Goal: Information Seeking & Learning: Learn about a topic

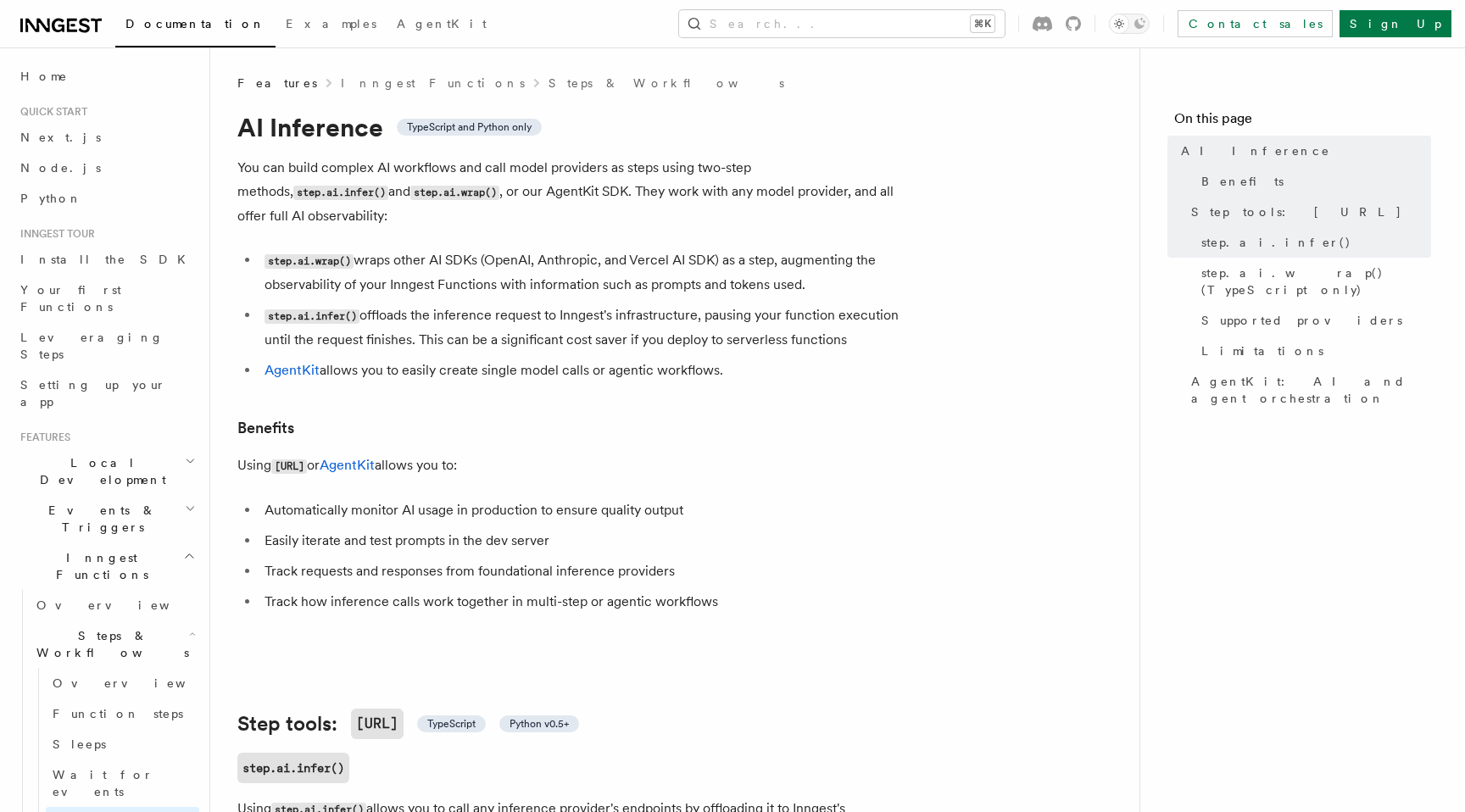
scroll to position [165, 0]
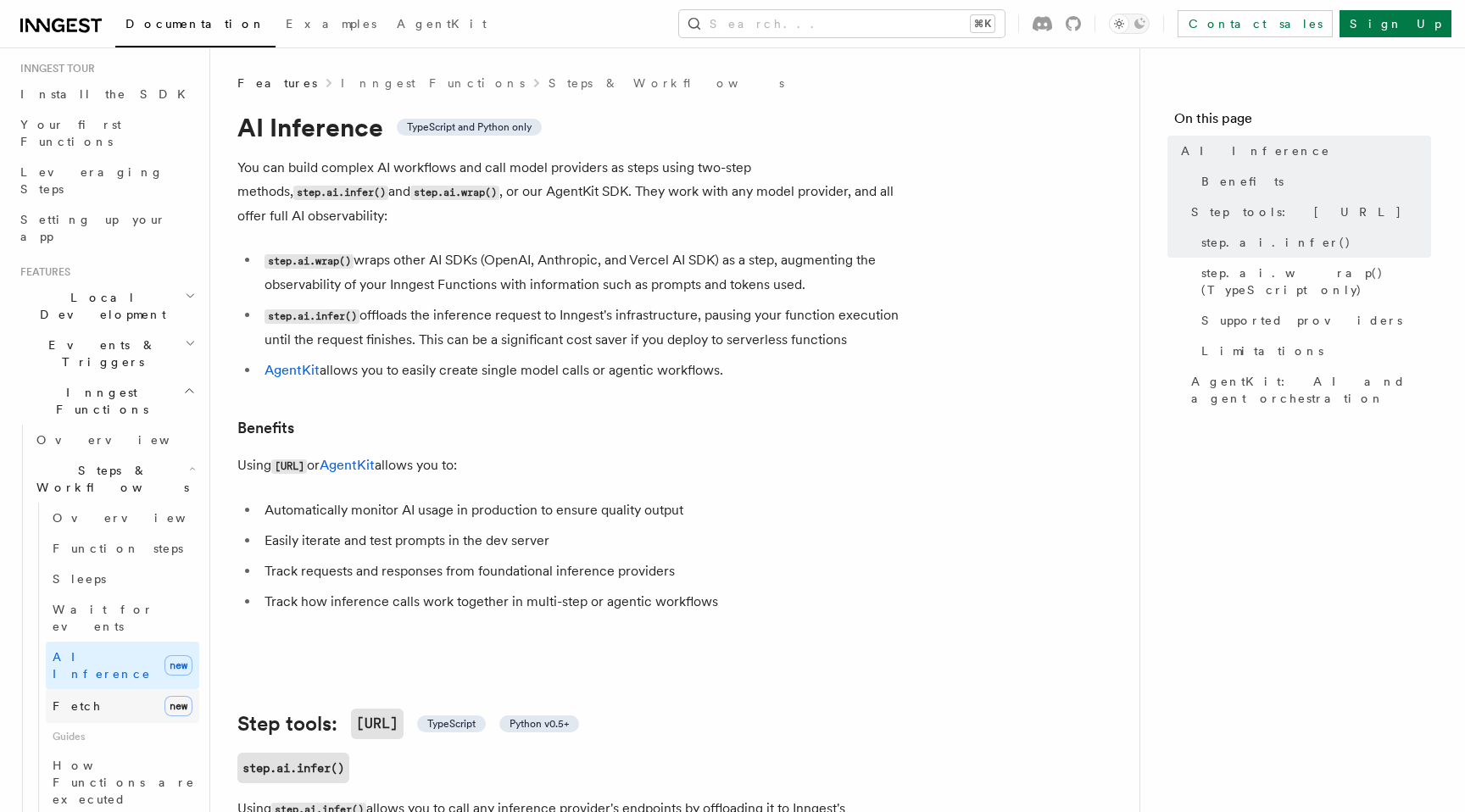
click at [145, 689] on link "Fetch new" at bounding box center [122, 706] width 154 height 34
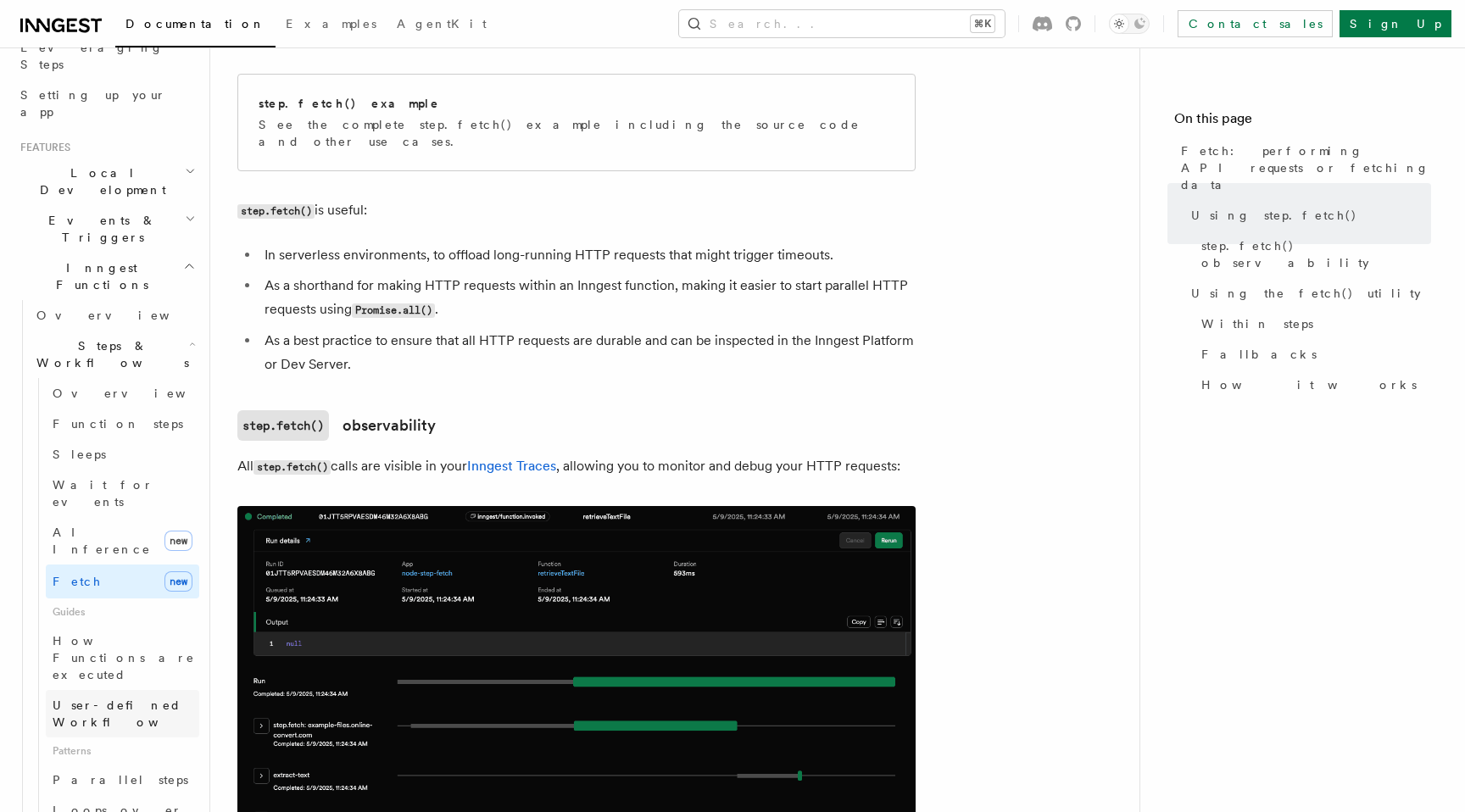
scroll to position [293, 0]
click at [130, 695] on span "User-defined Workflows" at bounding box center [129, 710] width 153 height 31
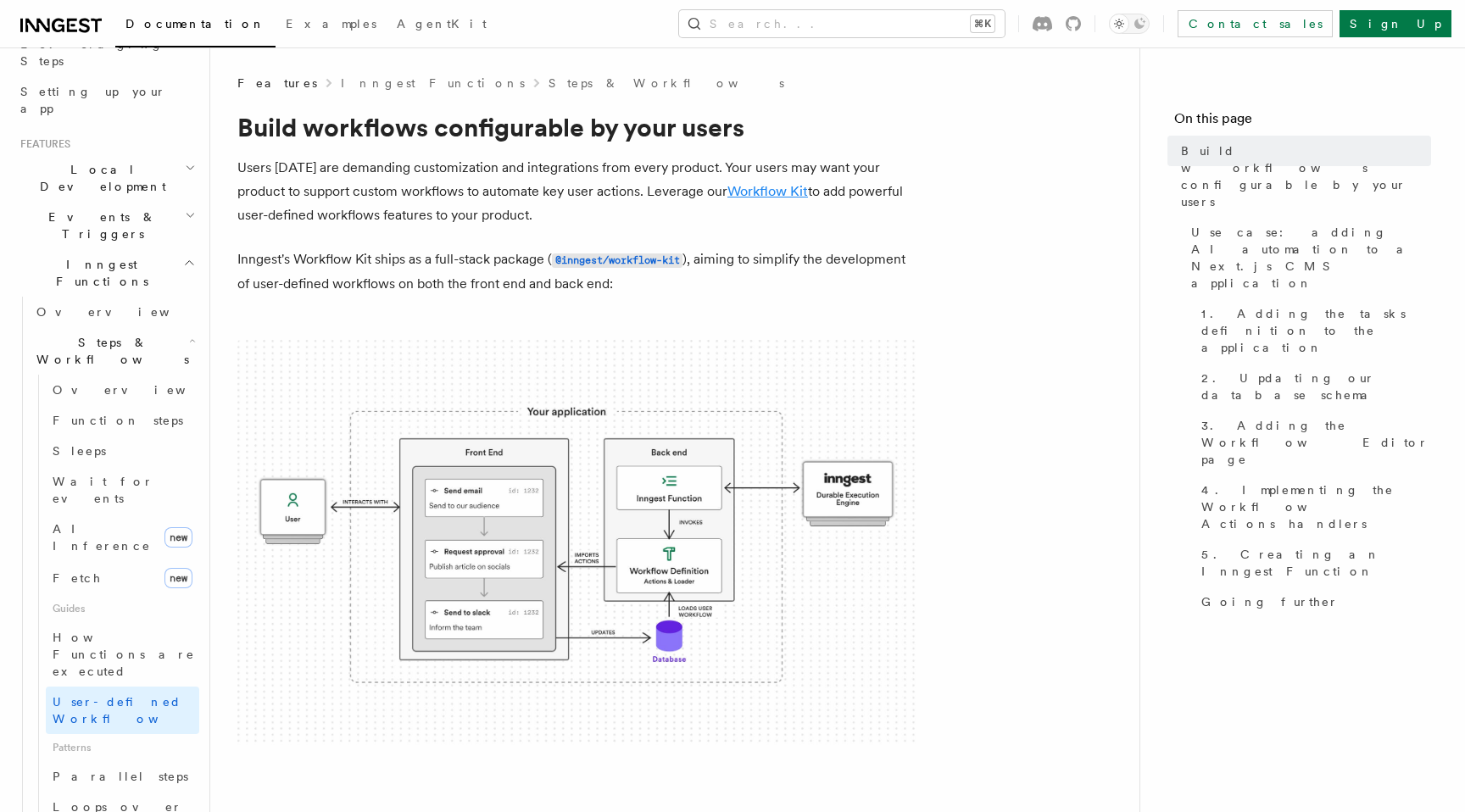
click at [777, 191] on link "Workflow Kit" at bounding box center [767, 191] width 80 height 16
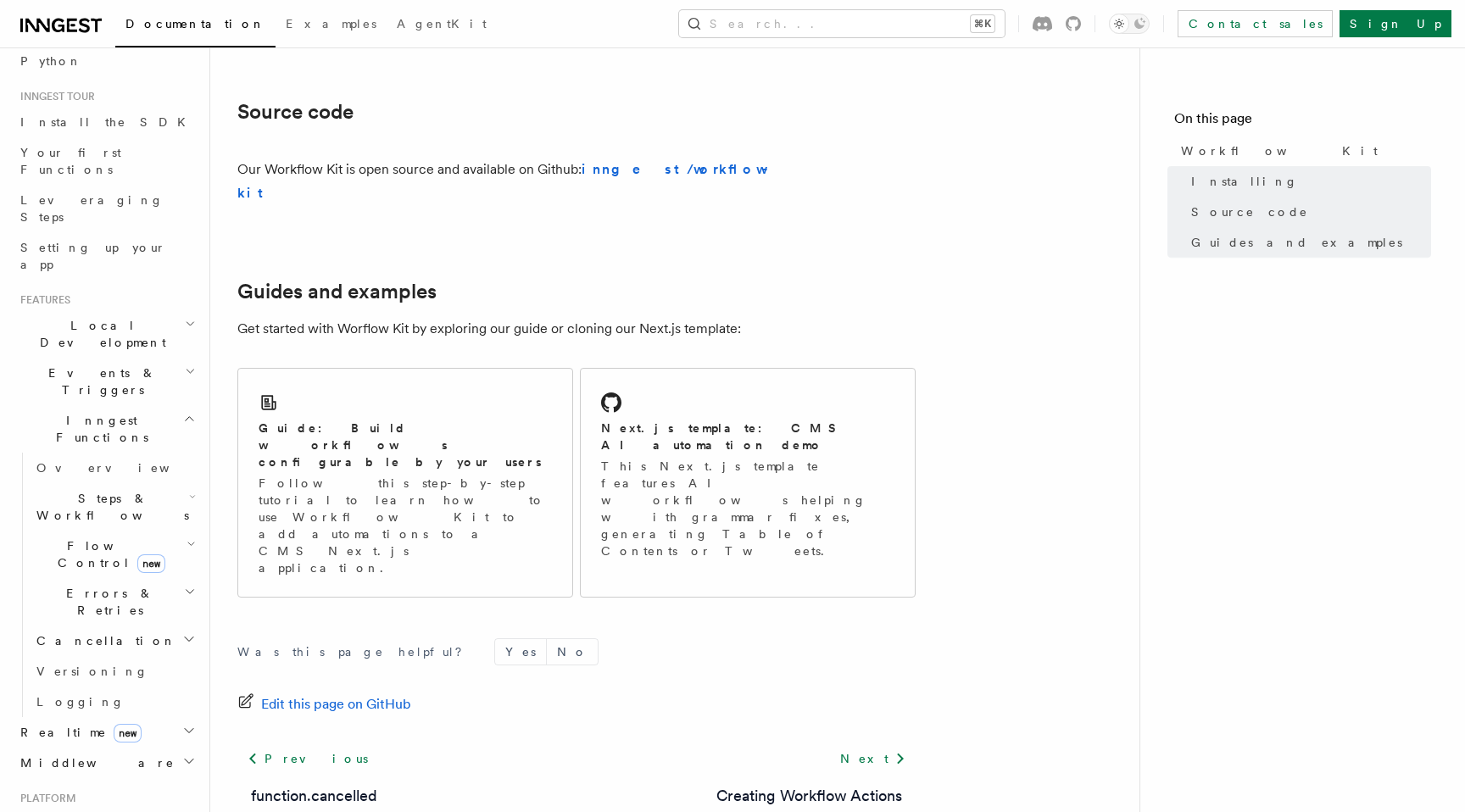
scroll to position [138, 0]
click at [88, 747] on h2 "Middleware" at bounding box center [106, 762] width 186 height 31
click at [128, 717] on h2 "Realtime new" at bounding box center [106, 732] width 186 height 31
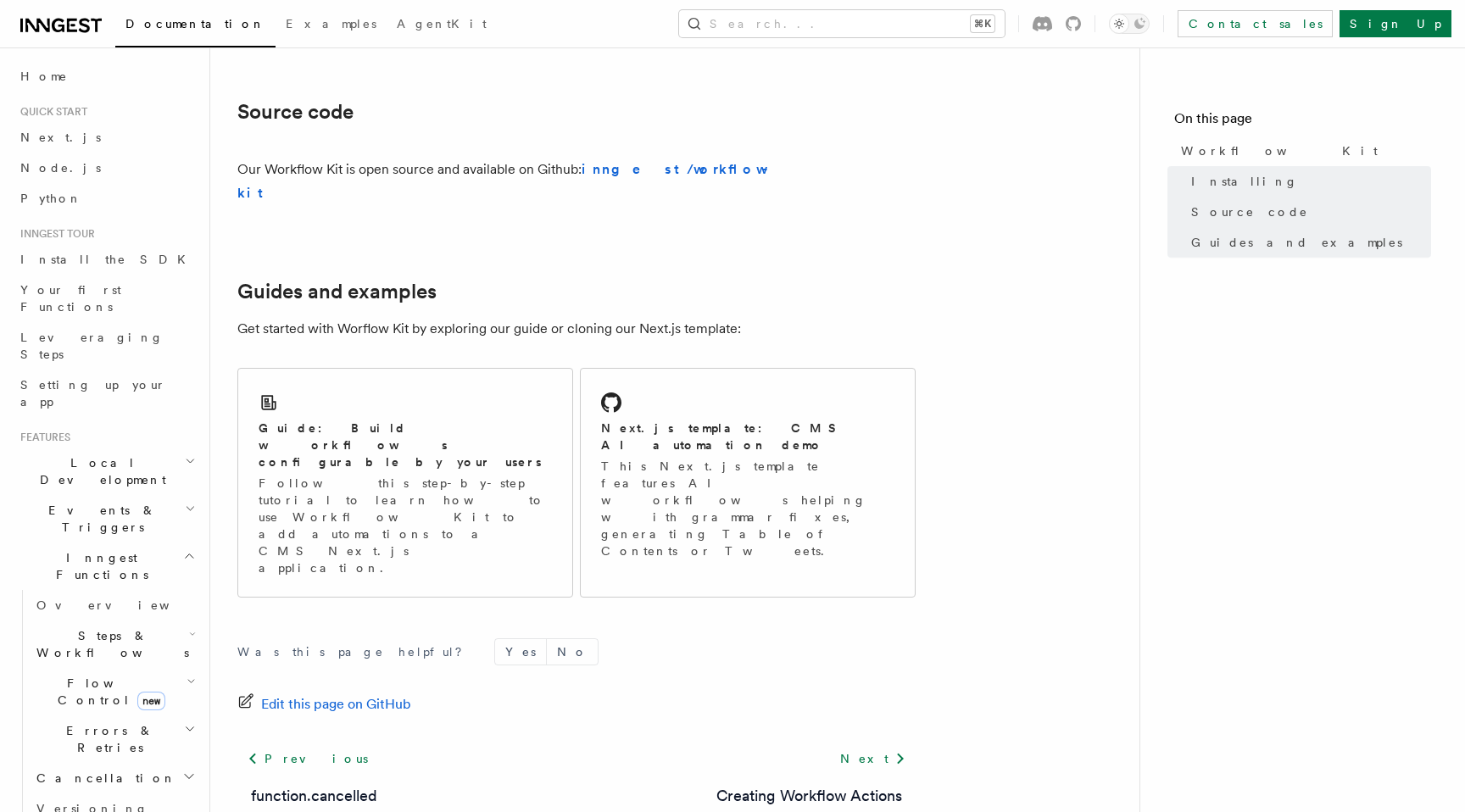
click at [71, 23] on icon at bounding box center [60, 25] width 81 height 20
click at [49, 138] on span "Next.js" at bounding box center [60, 137] width 80 height 13
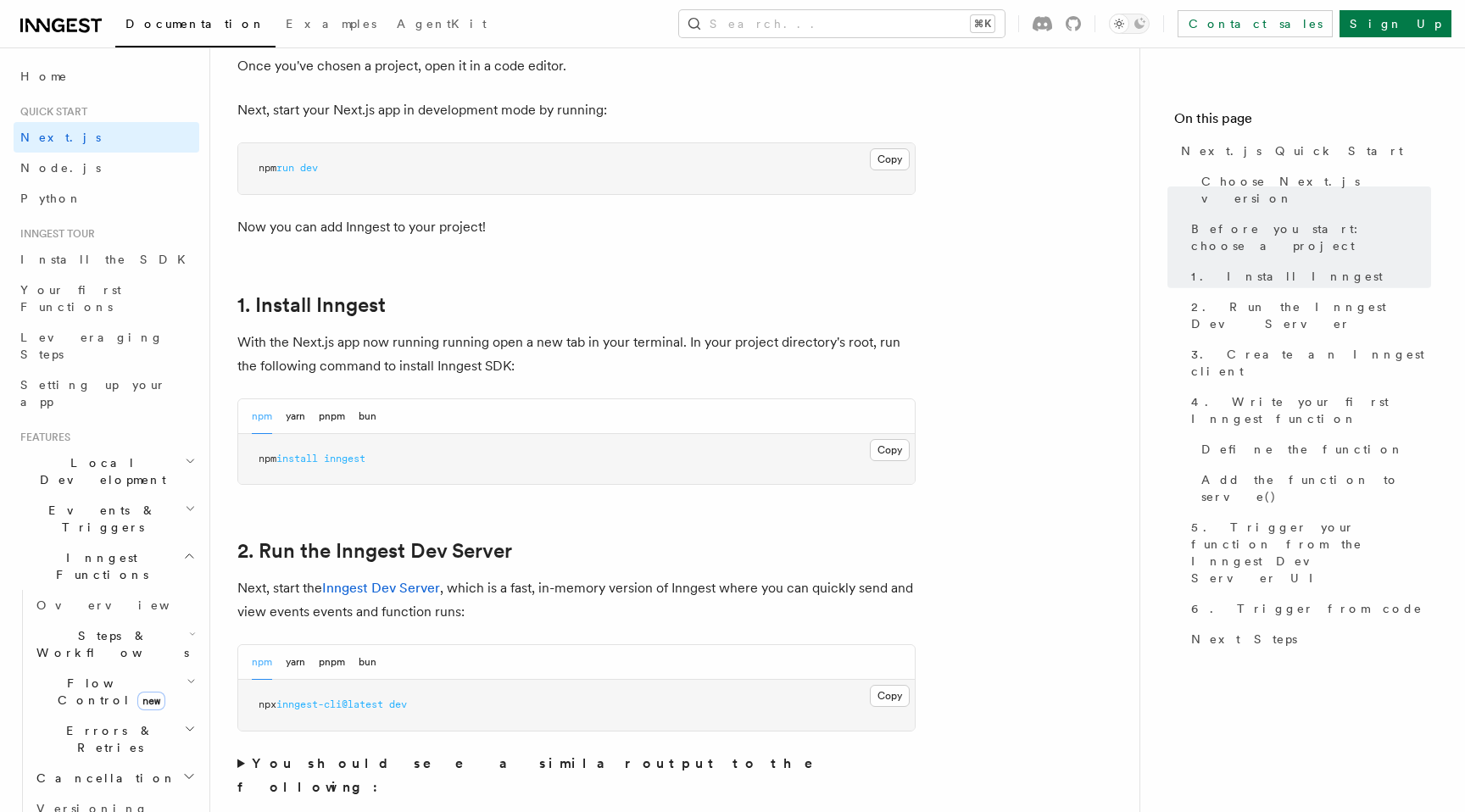
scroll to position [855, 0]
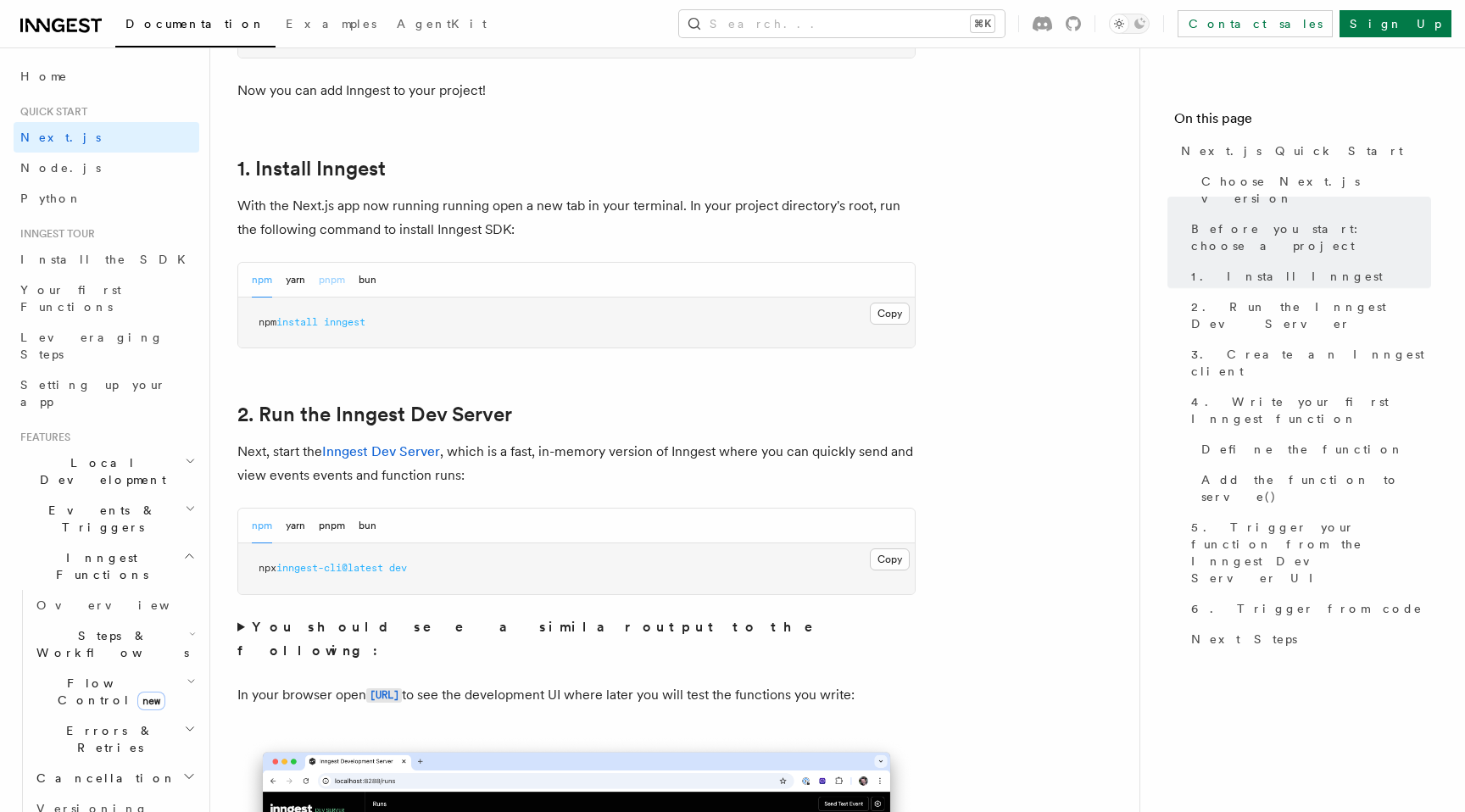
click at [338, 285] on button "pnpm" at bounding box center [332, 280] width 27 height 34
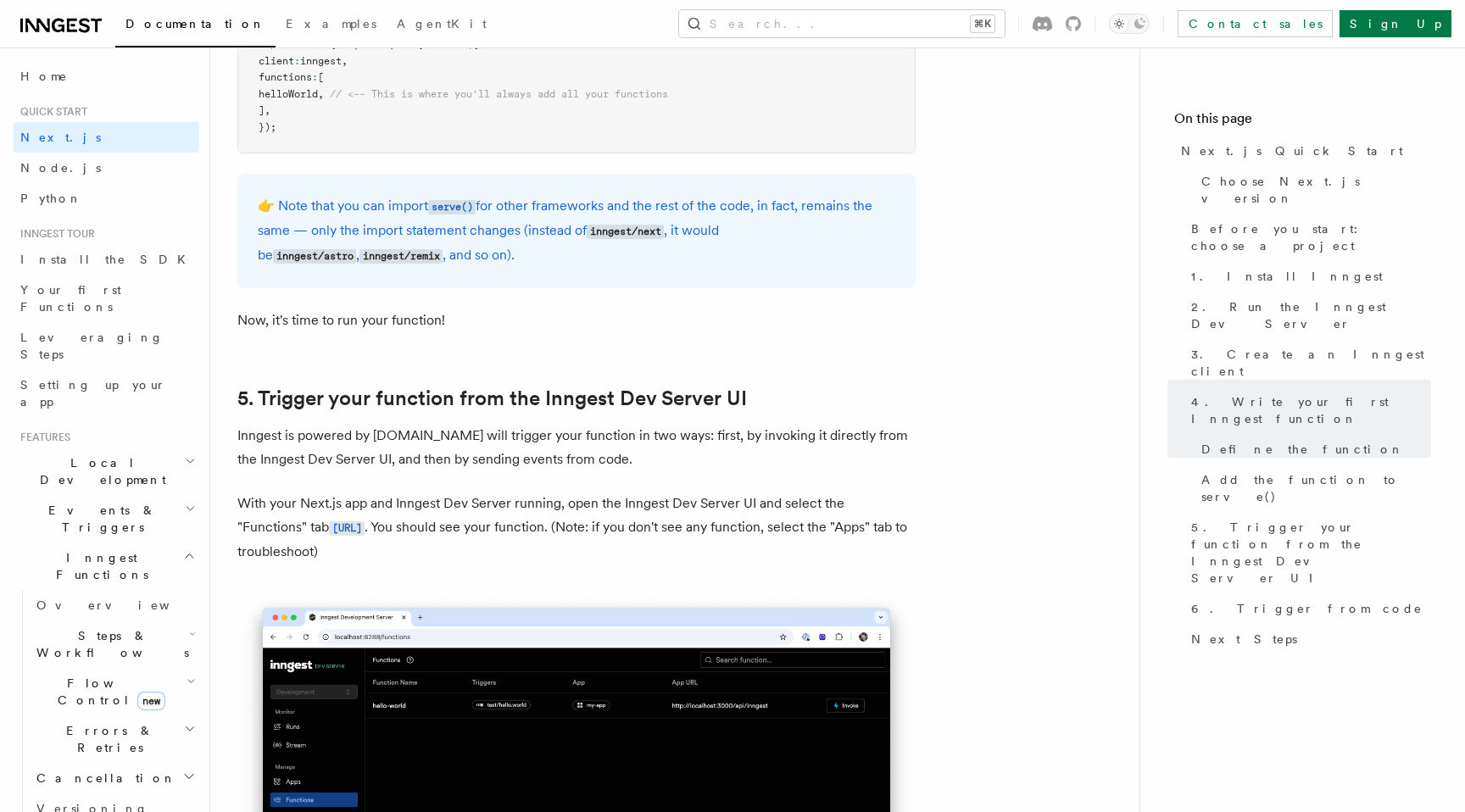
scroll to position [3669, 0]
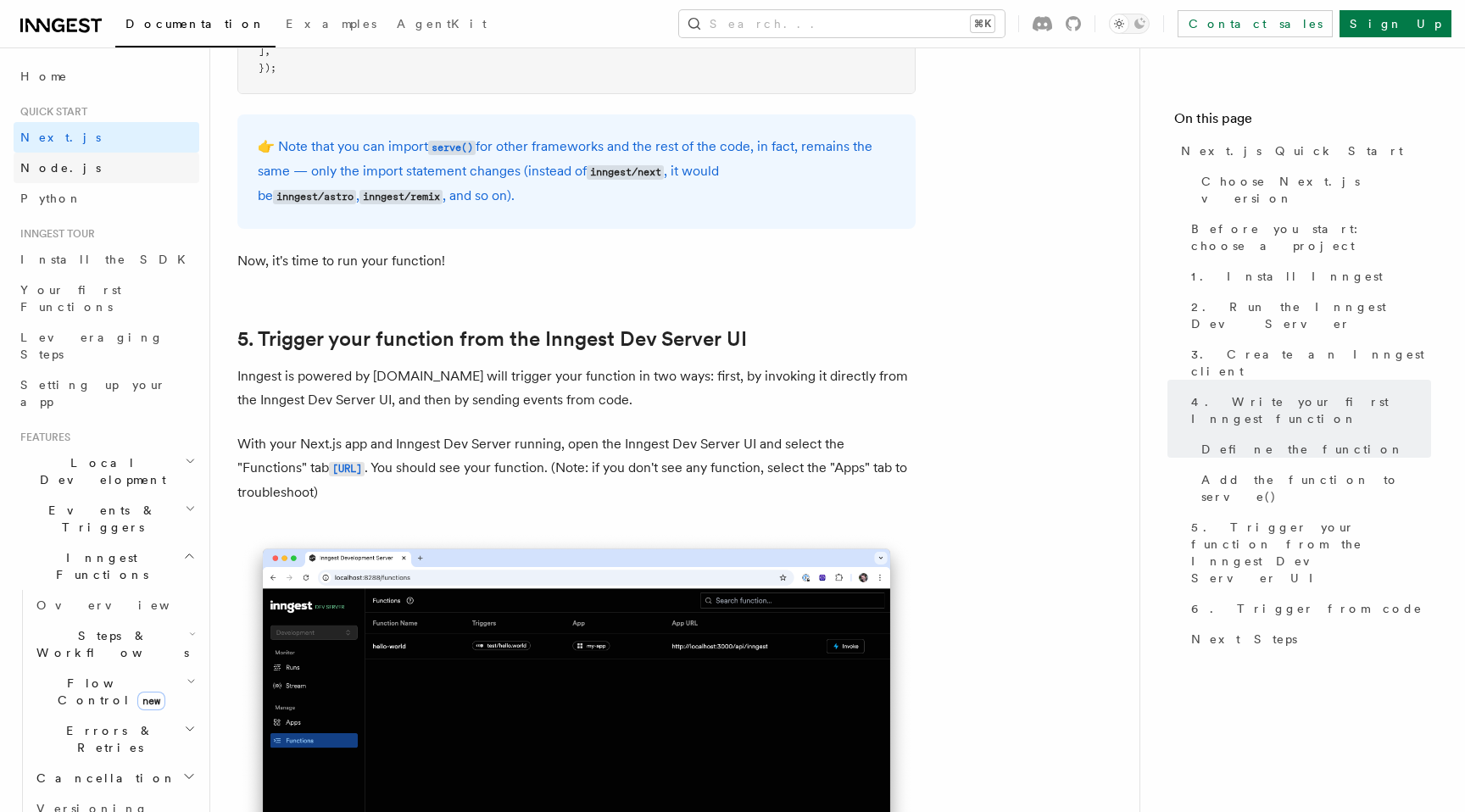
click at [51, 153] on link "Node.js" at bounding box center [106, 168] width 186 height 31
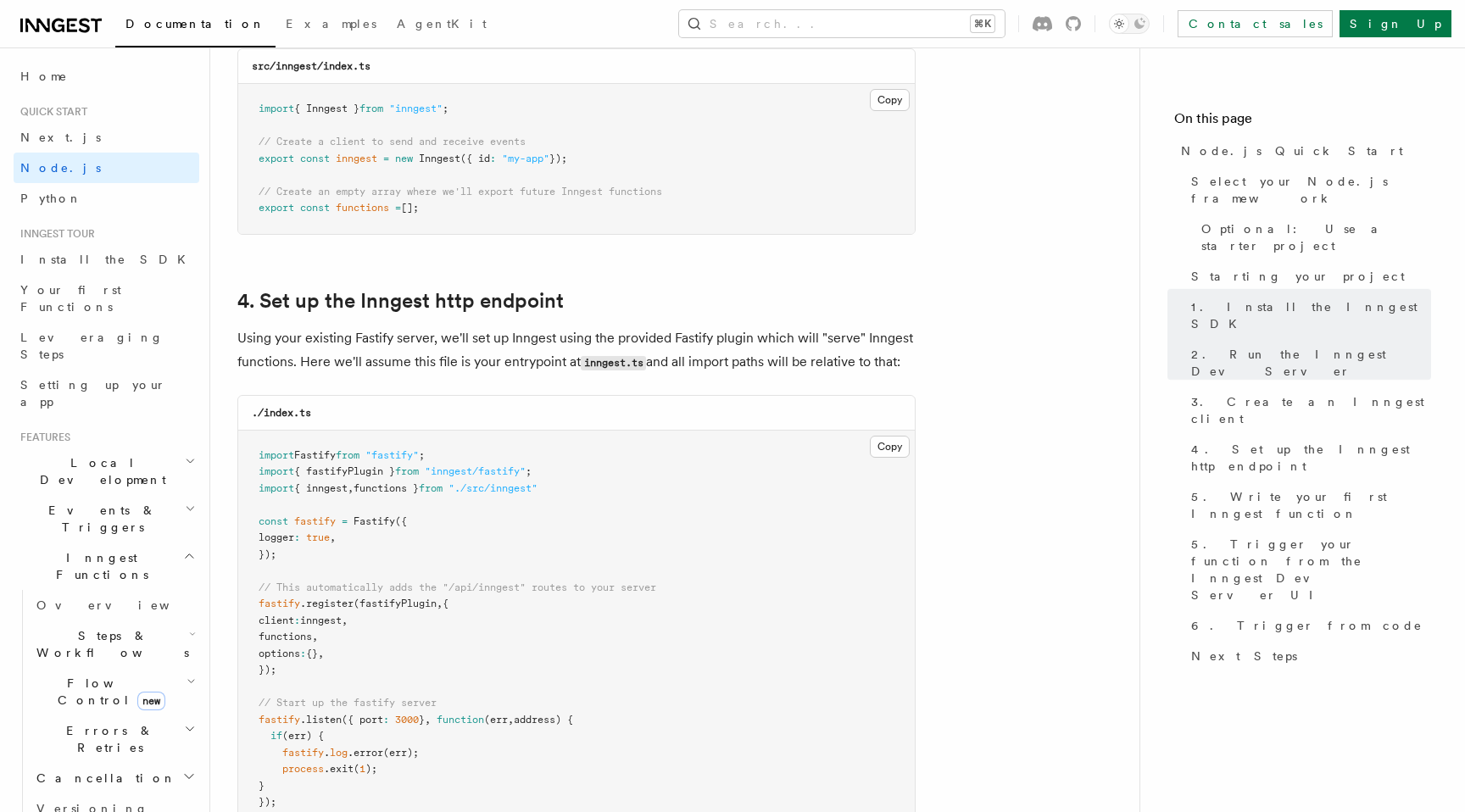
scroll to position [2483, 0]
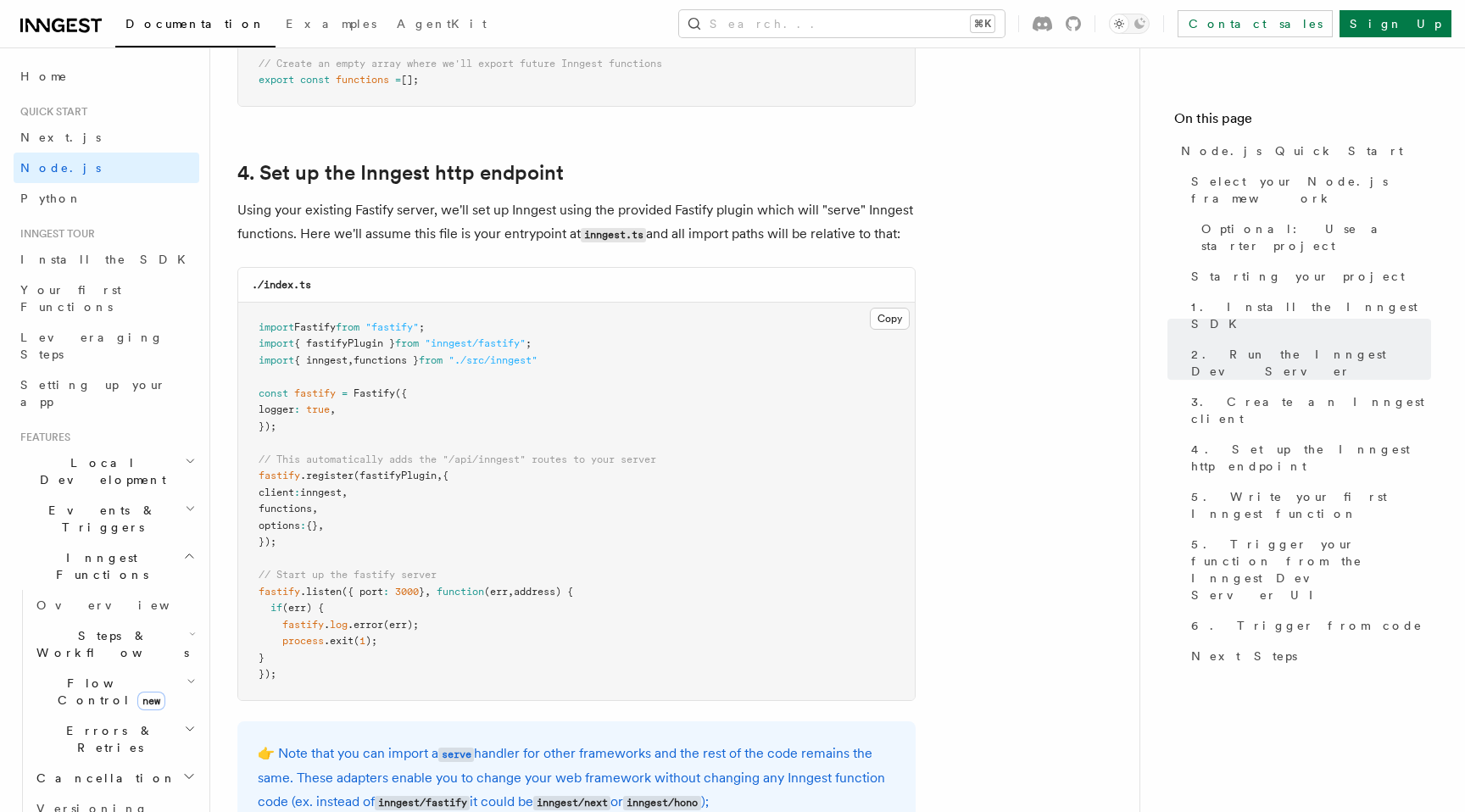
click at [79, 25] on icon at bounding box center [60, 25] width 81 height 20
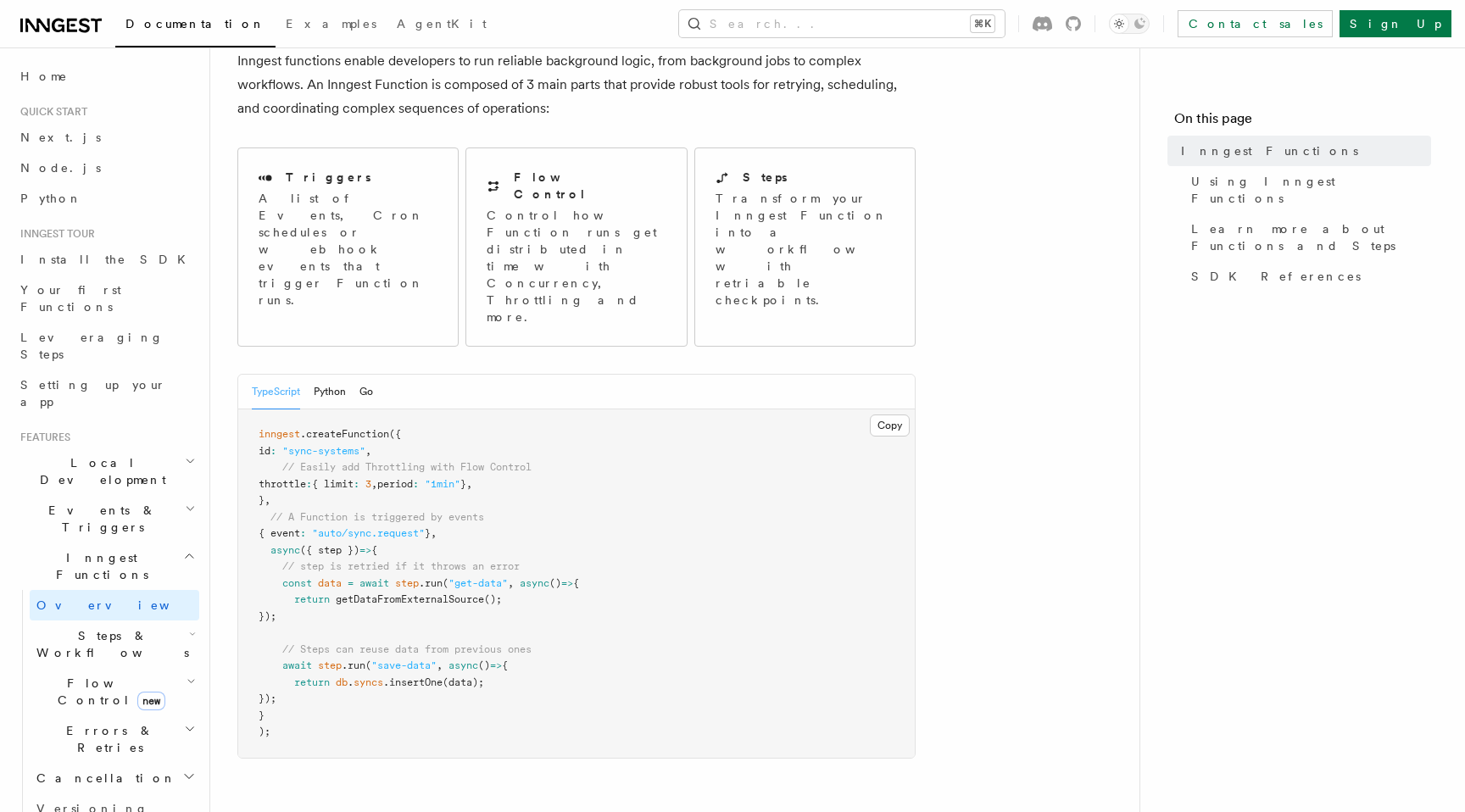
scroll to position [115, 0]
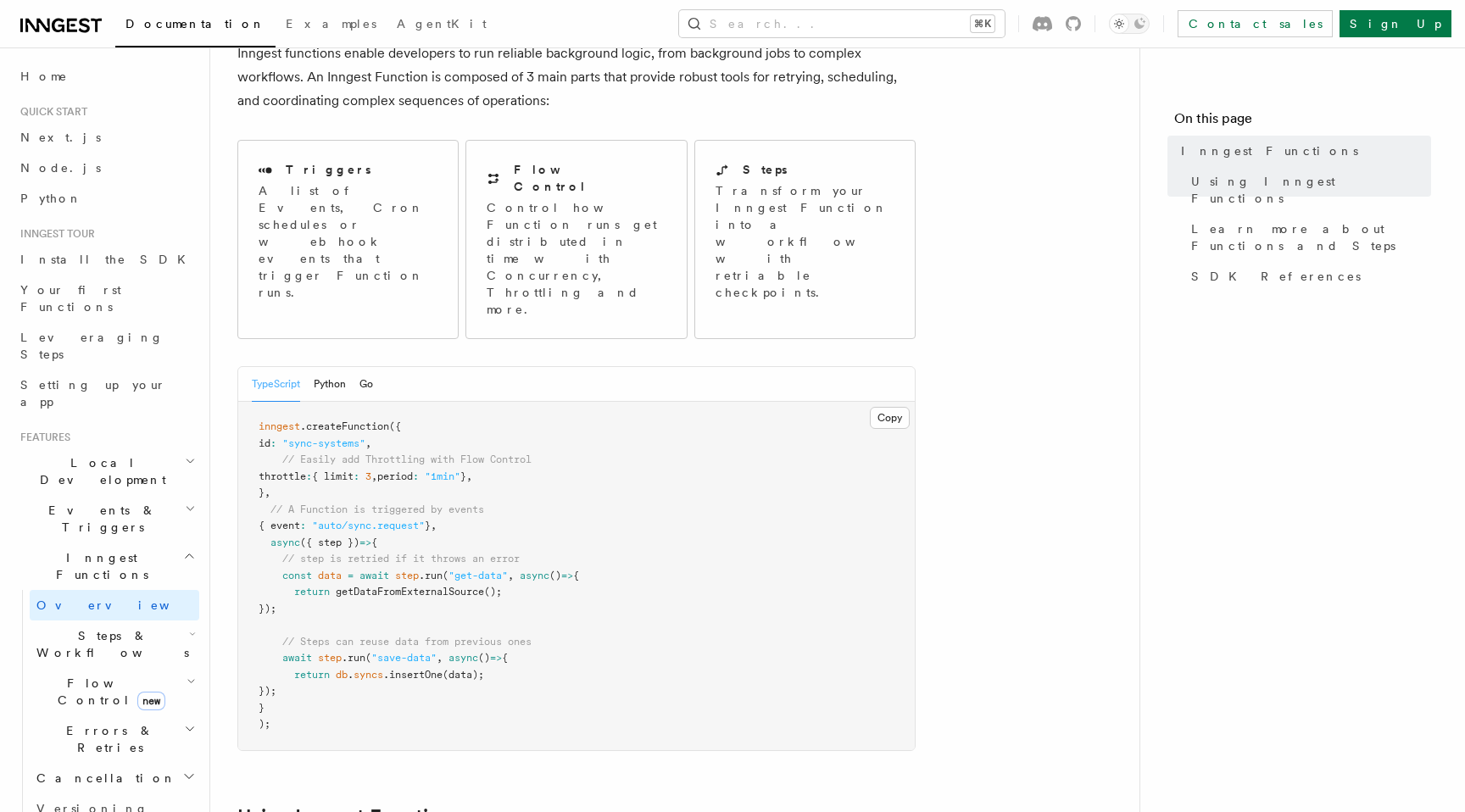
click at [121, 627] on span "Steps & Workflows" at bounding box center [109, 644] width 159 height 34
click at [94, 707] on span "Function steps" at bounding box center [117, 714] width 131 height 13
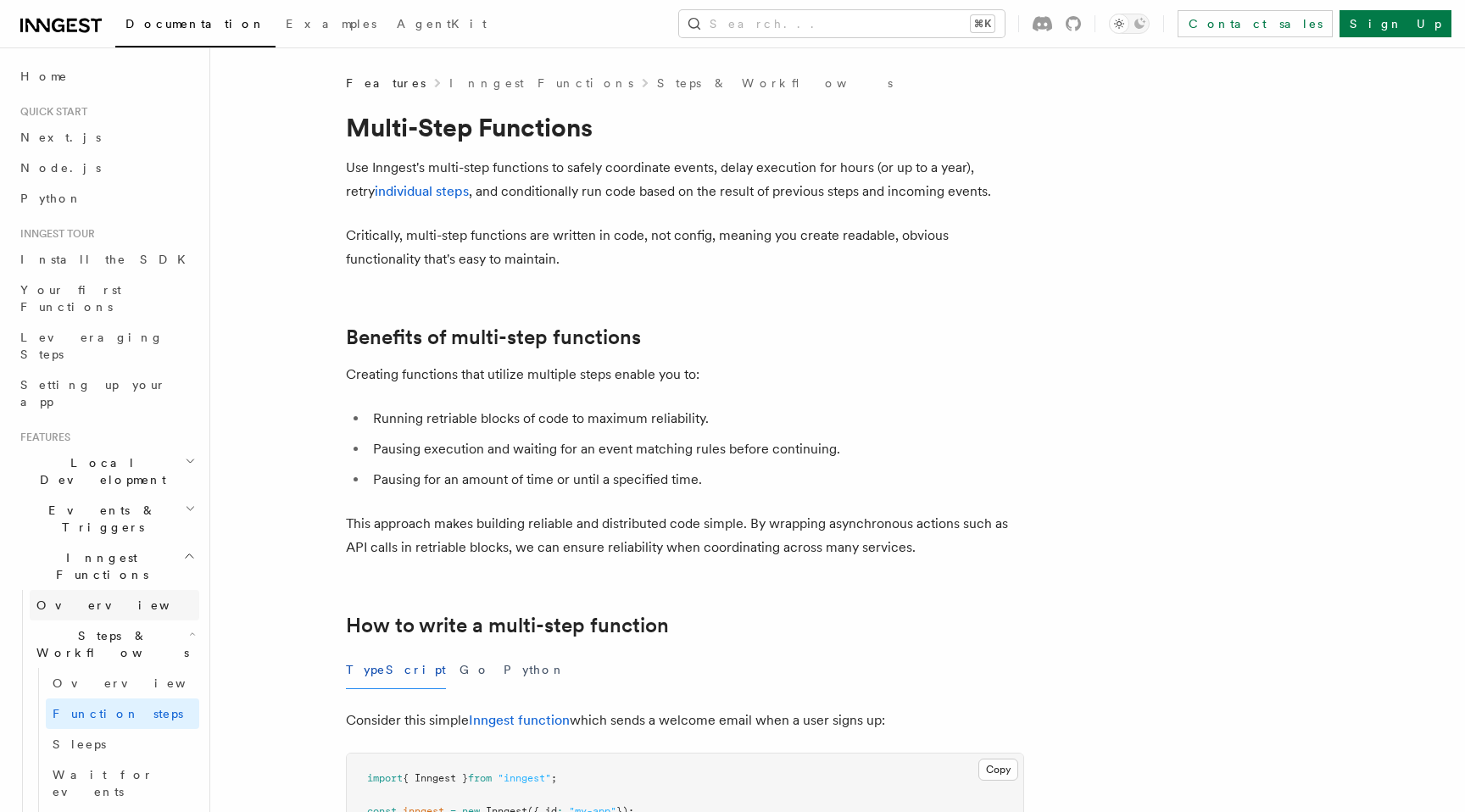
click at [96, 590] on link "Overview" at bounding box center [115, 605] width 170 height 31
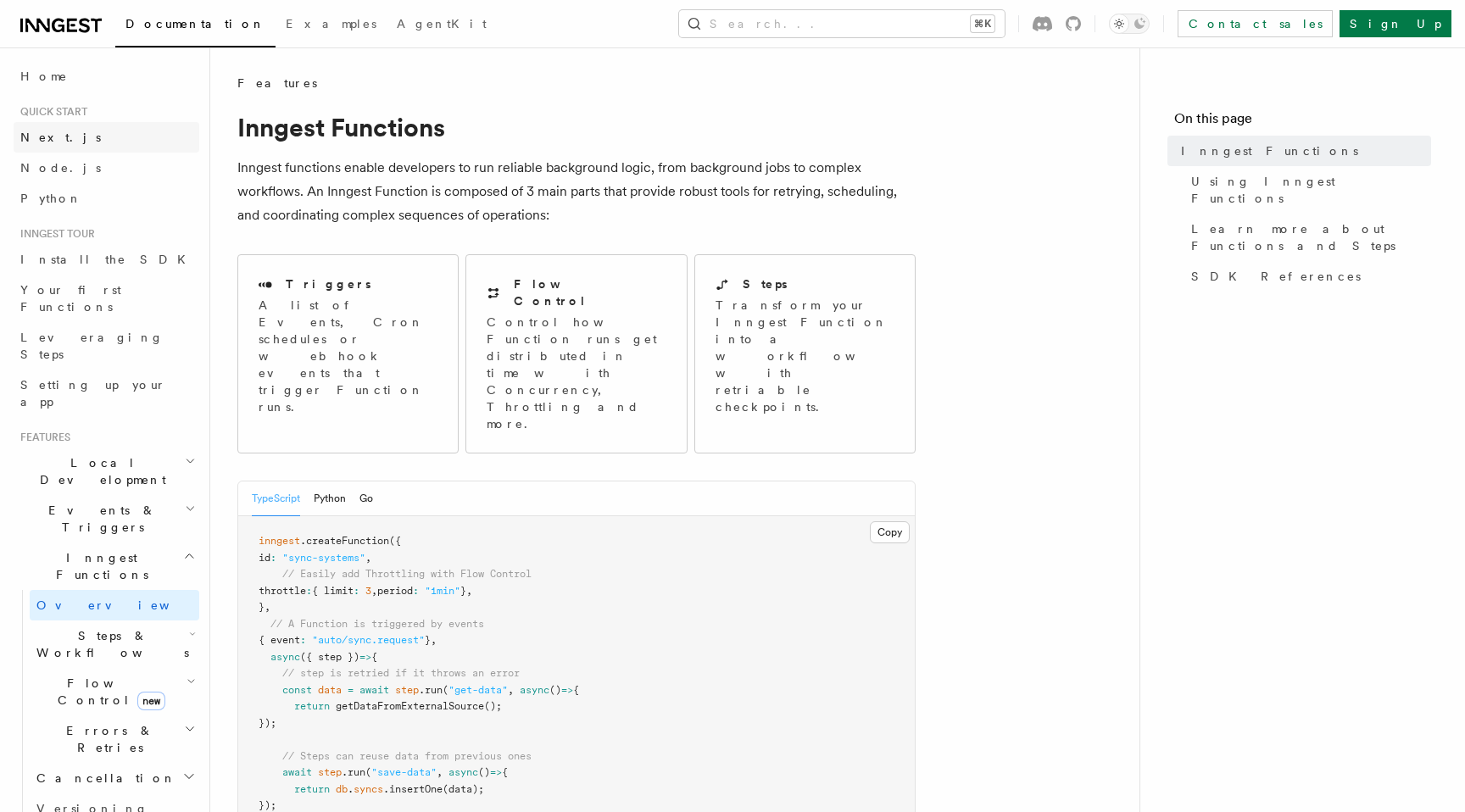
click at [49, 131] on span "Next.js" at bounding box center [60, 137] width 80 height 13
